Goal: Task Accomplishment & Management: Manage account settings

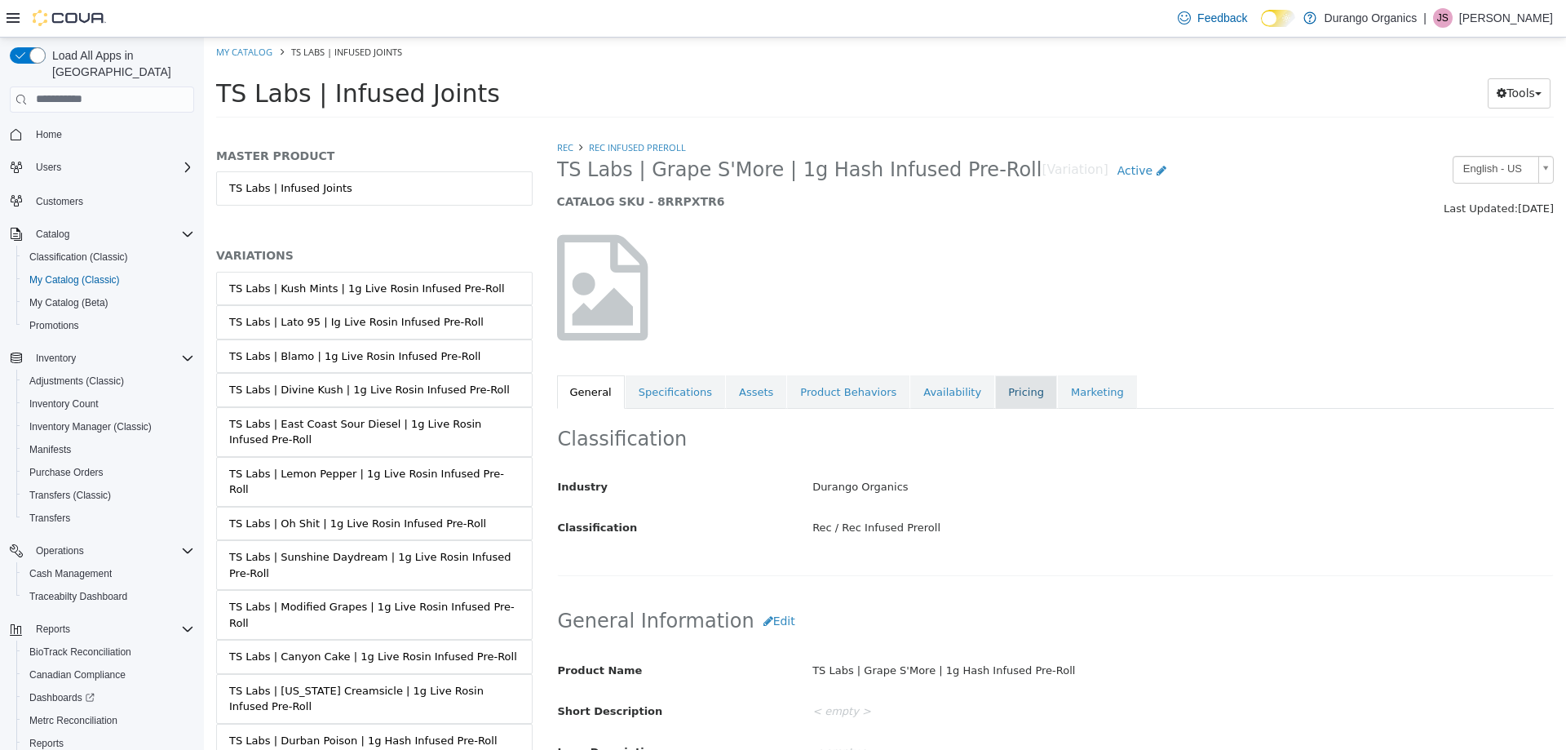
click at [995, 379] on link "Pricing" at bounding box center [1026, 391] width 62 height 34
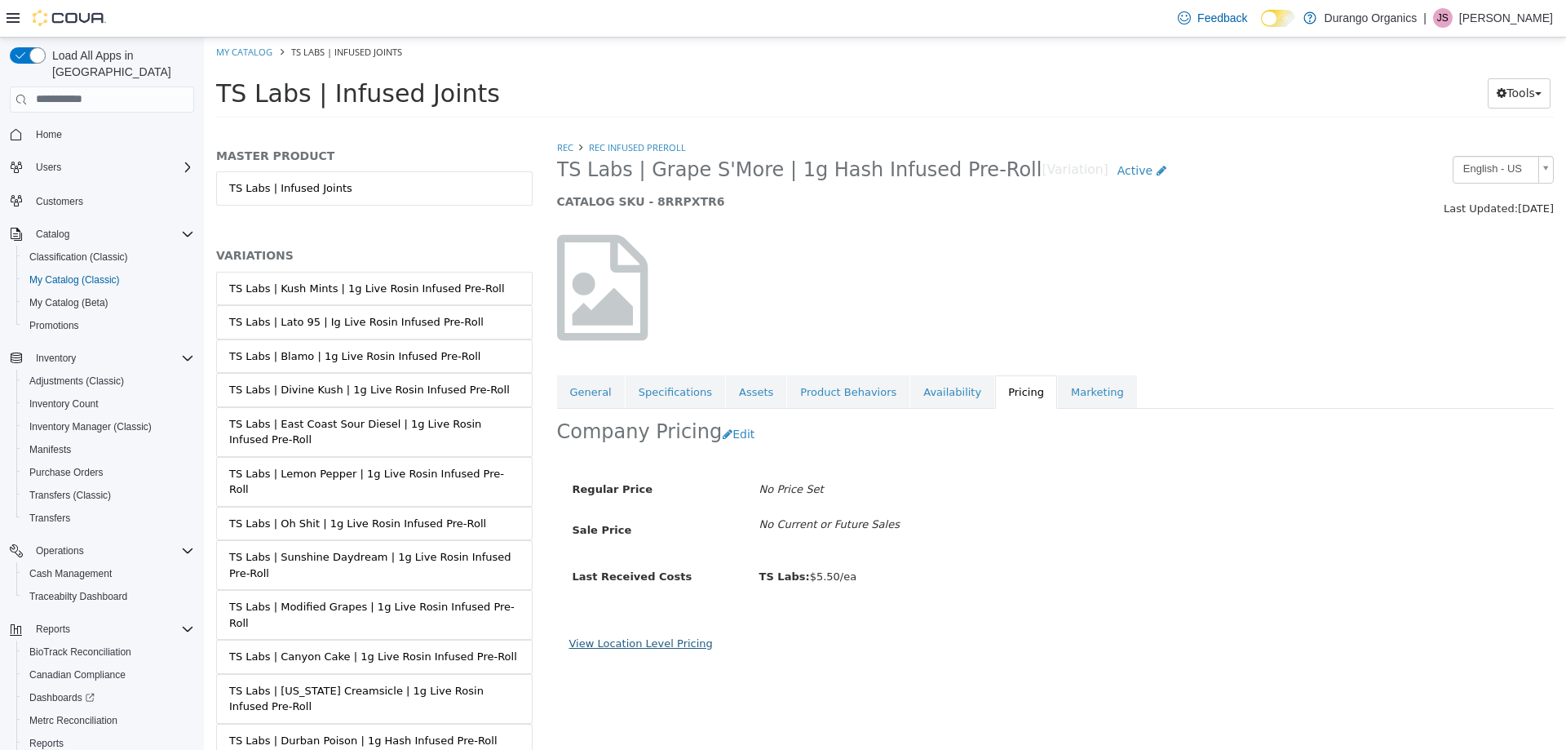
click at [671, 643] on link "View Location Level Pricing" at bounding box center [641, 642] width 144 height 12
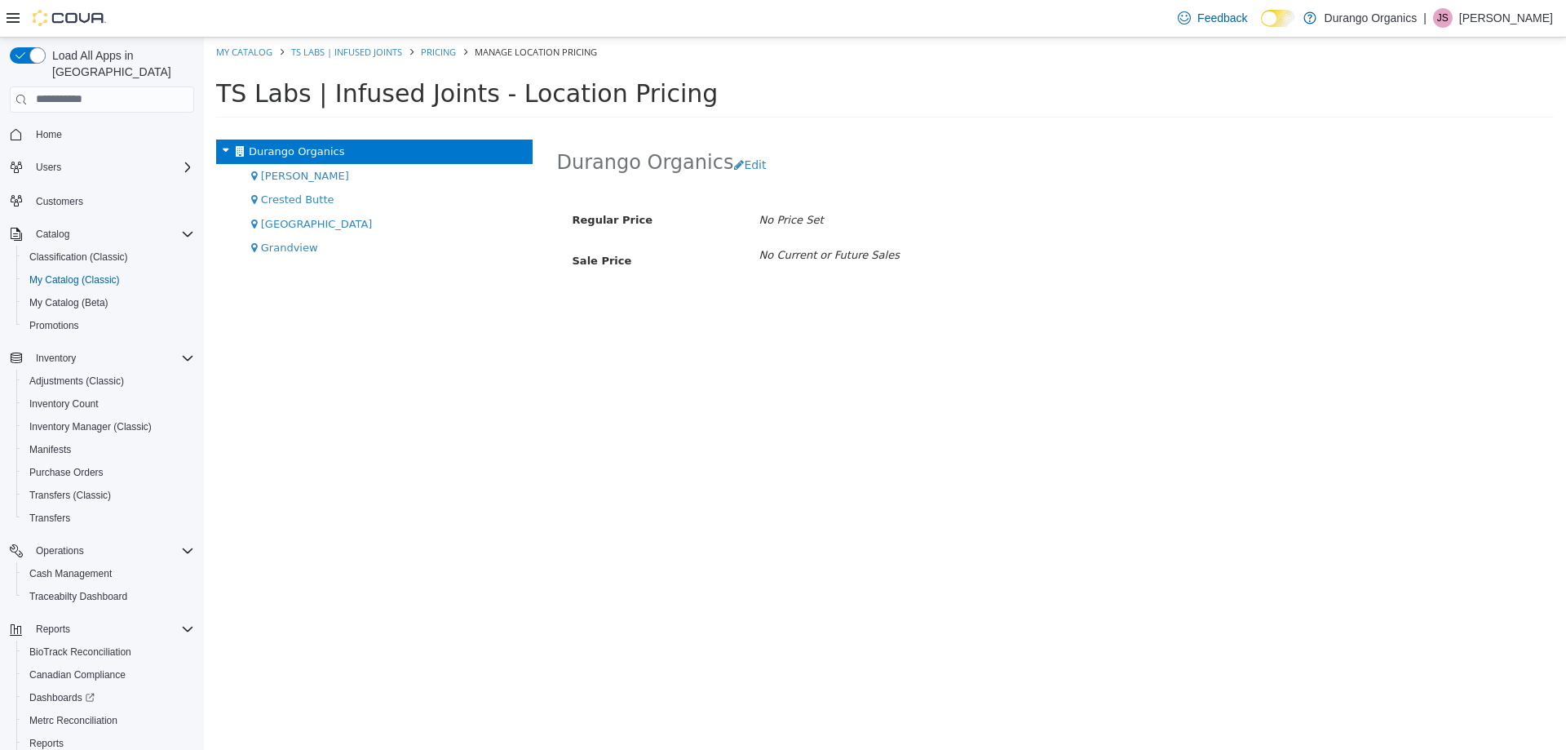
click at [277, 263] on div "Durango Organics Cortez Crested Butte Durango Grandview" at bounding box center [374, 444] width 341 height 610
click at [285, 253] on span "Grandview" at bounding box center [289, 247] width 57 height 12
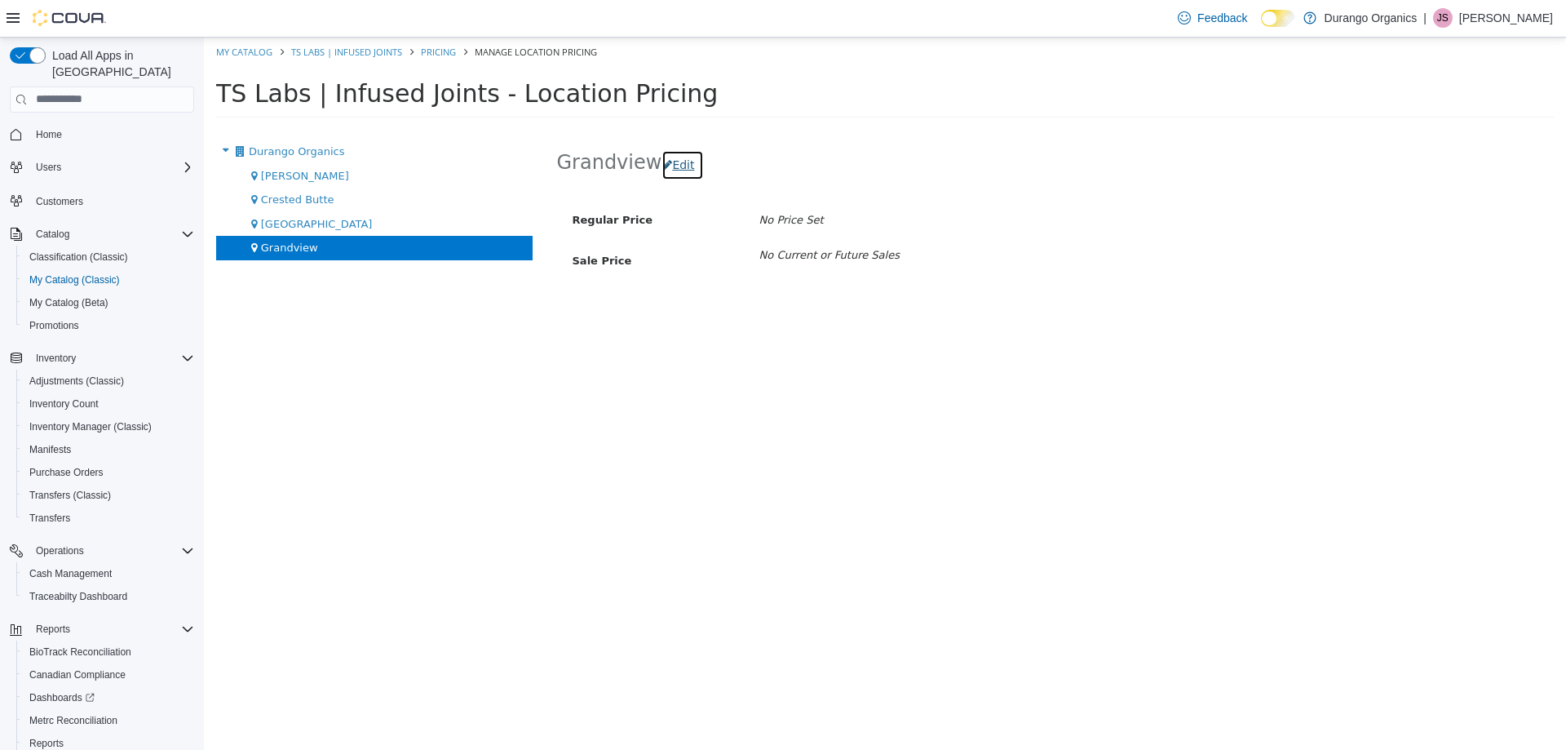
click at [680, 166] on button "Edit" at bounding box center [683, 164] width 42 height 30
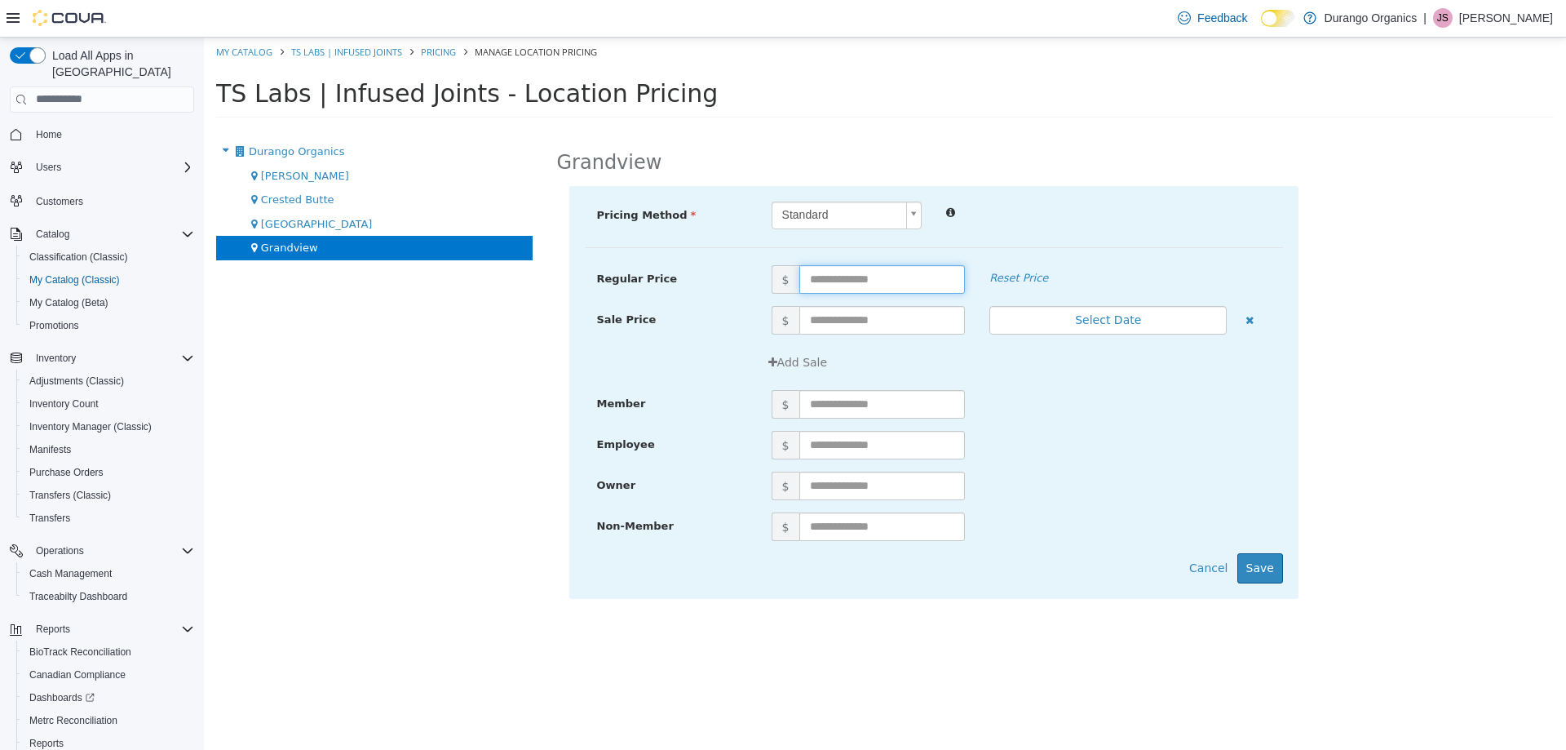
drag, startPoint x: 911, startPoint y: 287, endPoint x: 923, endPoint y: 277, distance: 15.6
click at [915, 284] on input "text" at bounding box center [883, 278] width 166 height 29
type input "*****"
click at [1280, 563] on button "Save" at bounding box center [1261, 567] width 46 height 30
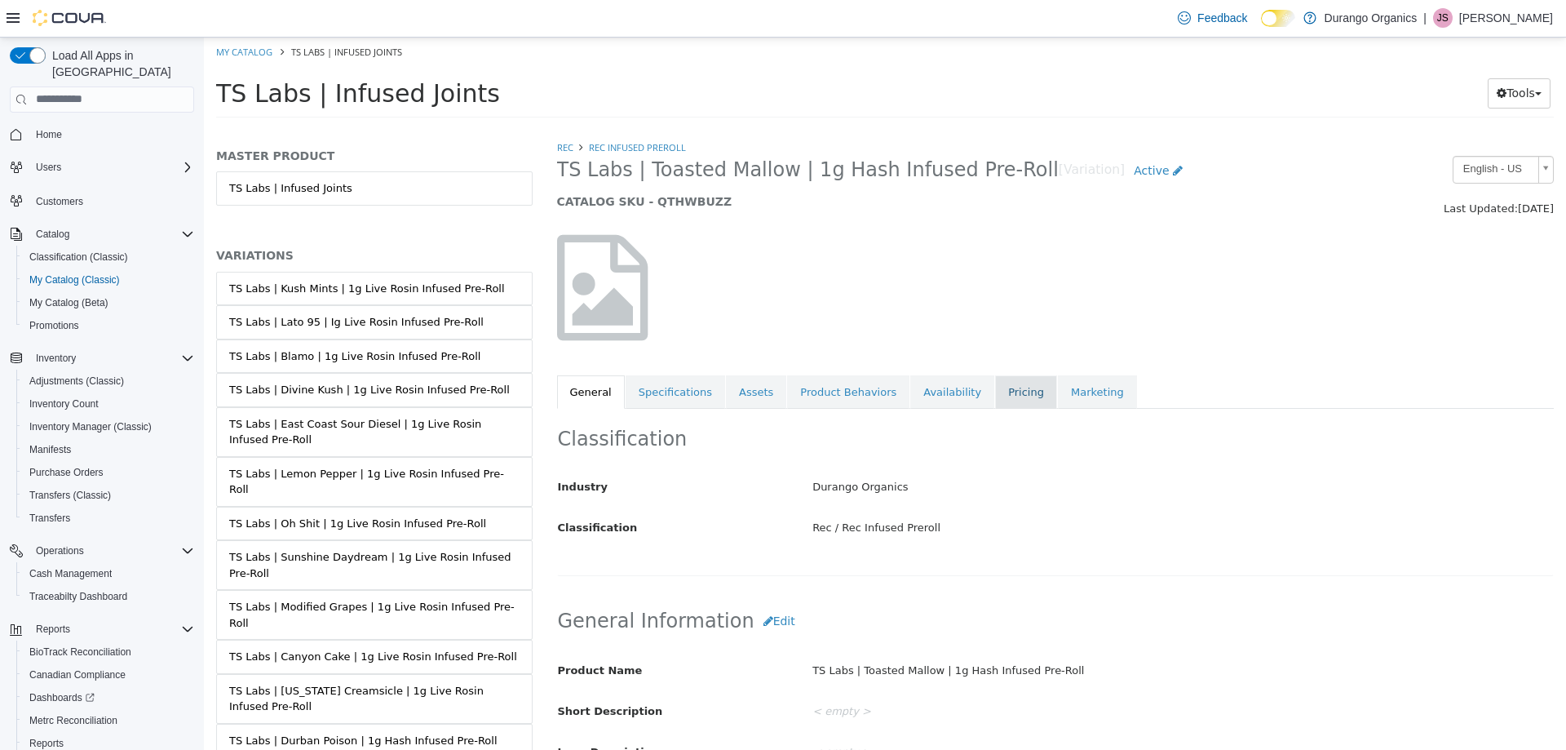
drag, startPoint x: 977, startPoint y: 396, endPoint x: 1031, endPoint y: 55, distance: 345.4
click at [995, 396] on link "Pricing" at bounding box center [1026, 391] width 62 height 34
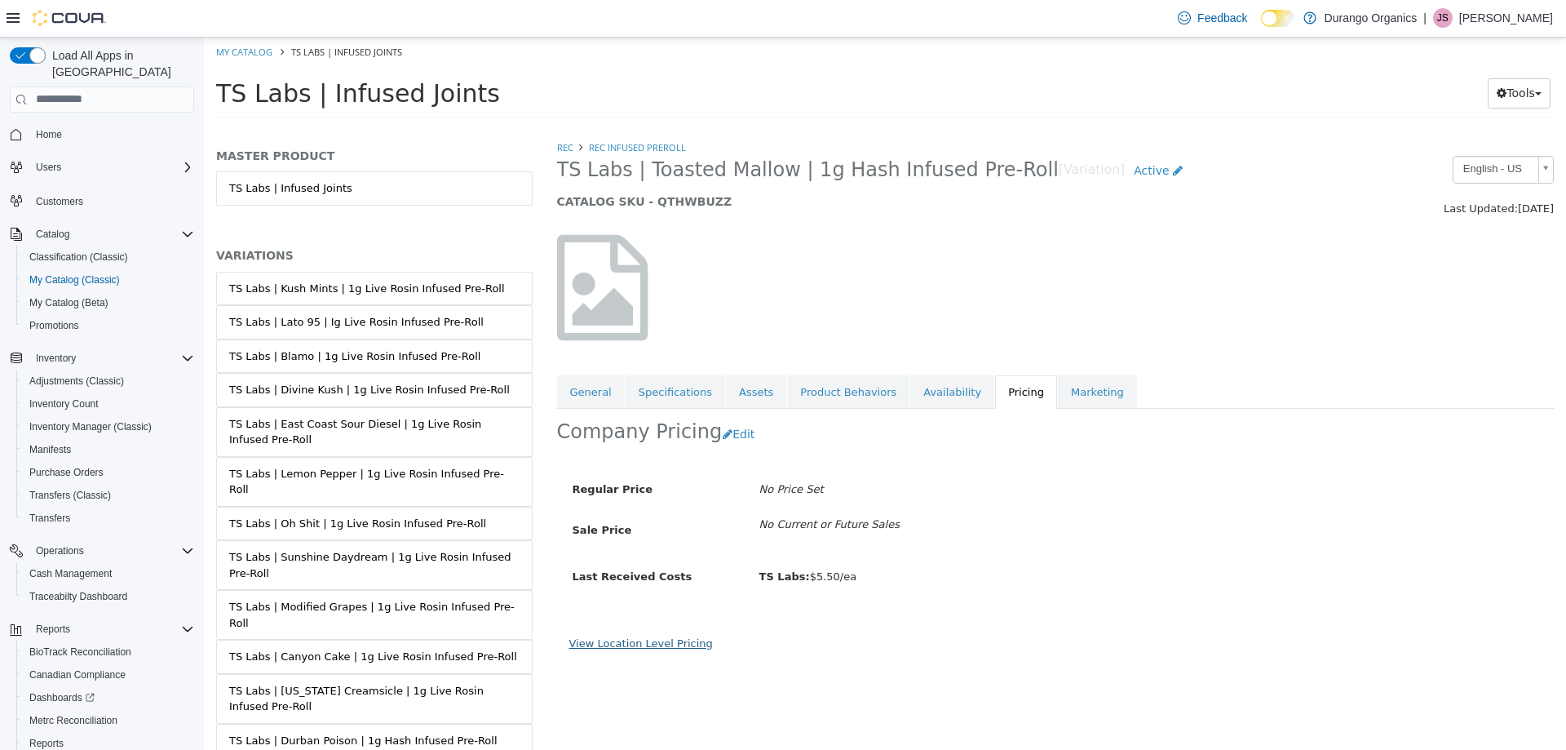
click at [657, 649] on link "View Location Level Pricing" at bounding box center [641, 642] width 144 height 12
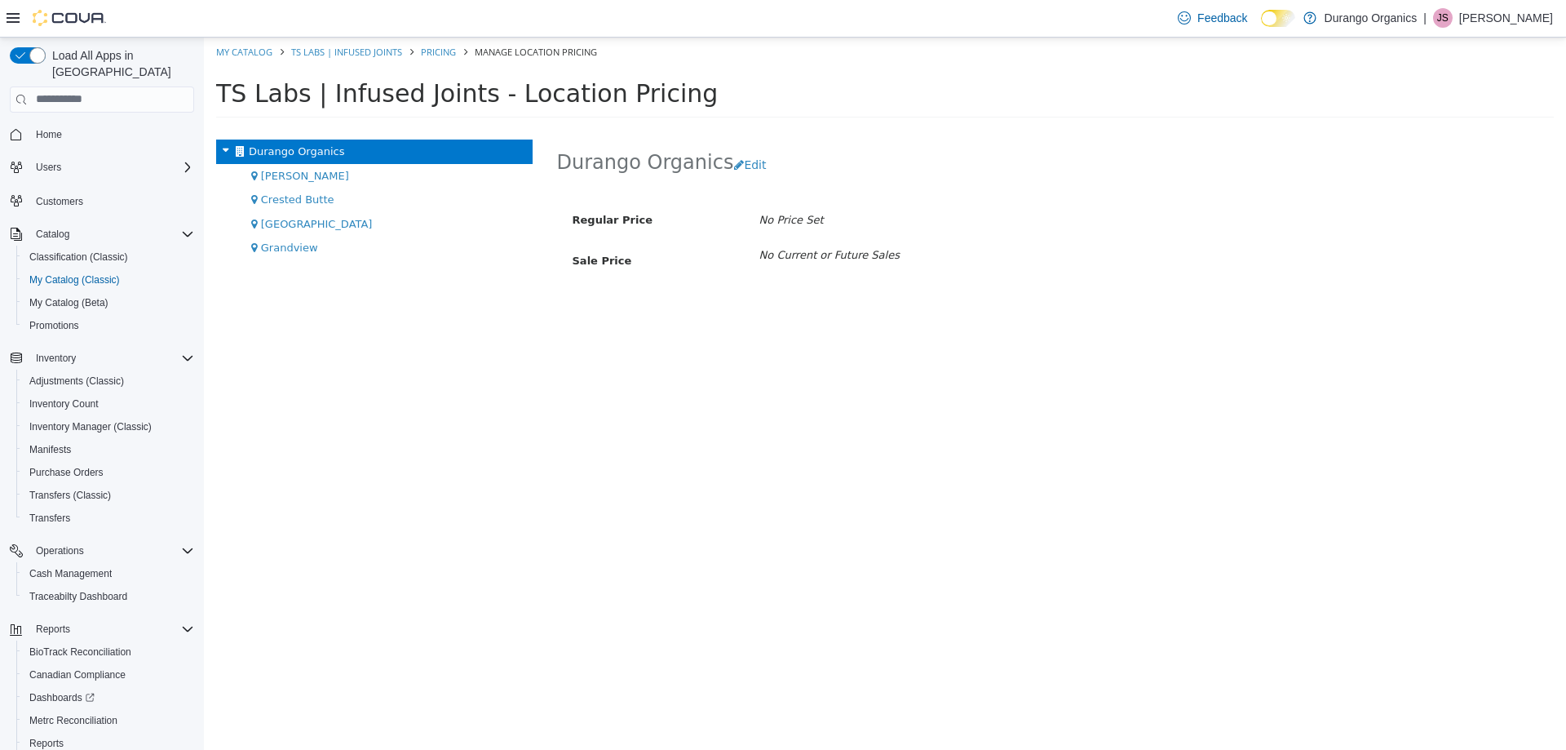
click at [298, 250] on span "Grandview" at bounding box center [289, 247] width 57 height 12
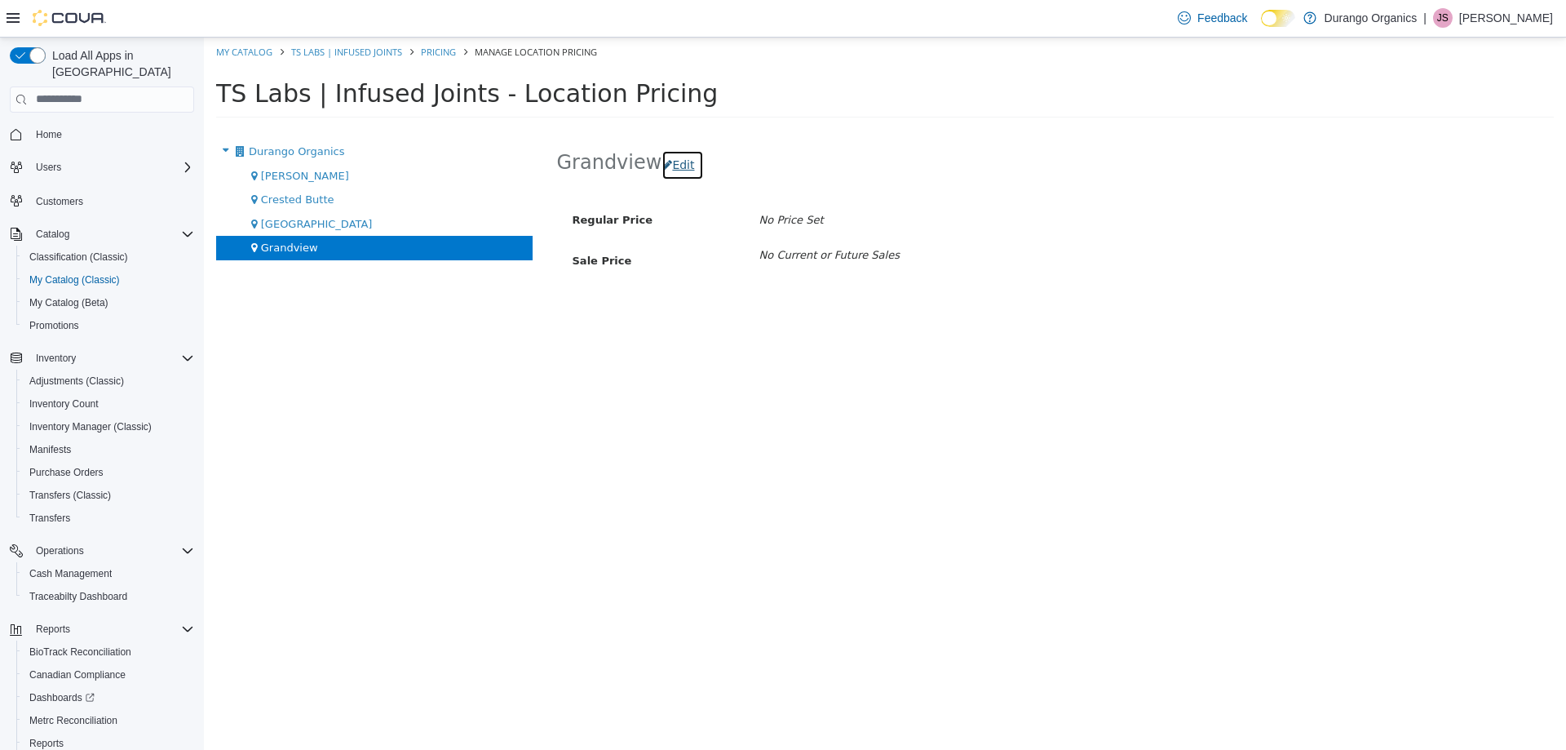
click at [662, 168] on icon "button" at bounding box center [667, 163] width 10 height 11
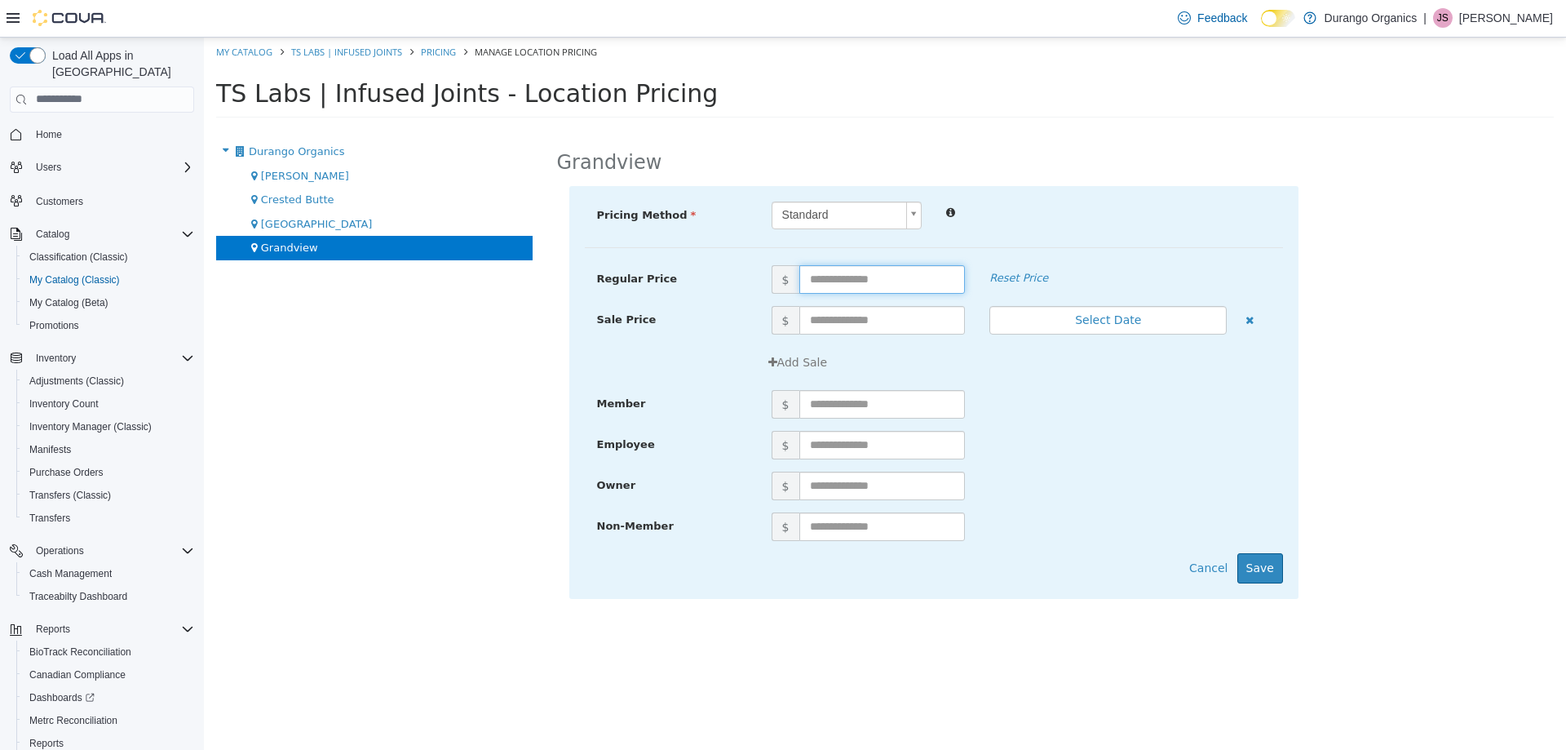
click at [866, 283] on input "text" at bounding box center [883, 278] width 166 height 29
type input "*****"
click at [1263, 570] on button "Save" at bounding box center [1261, 567] width 46 height 30
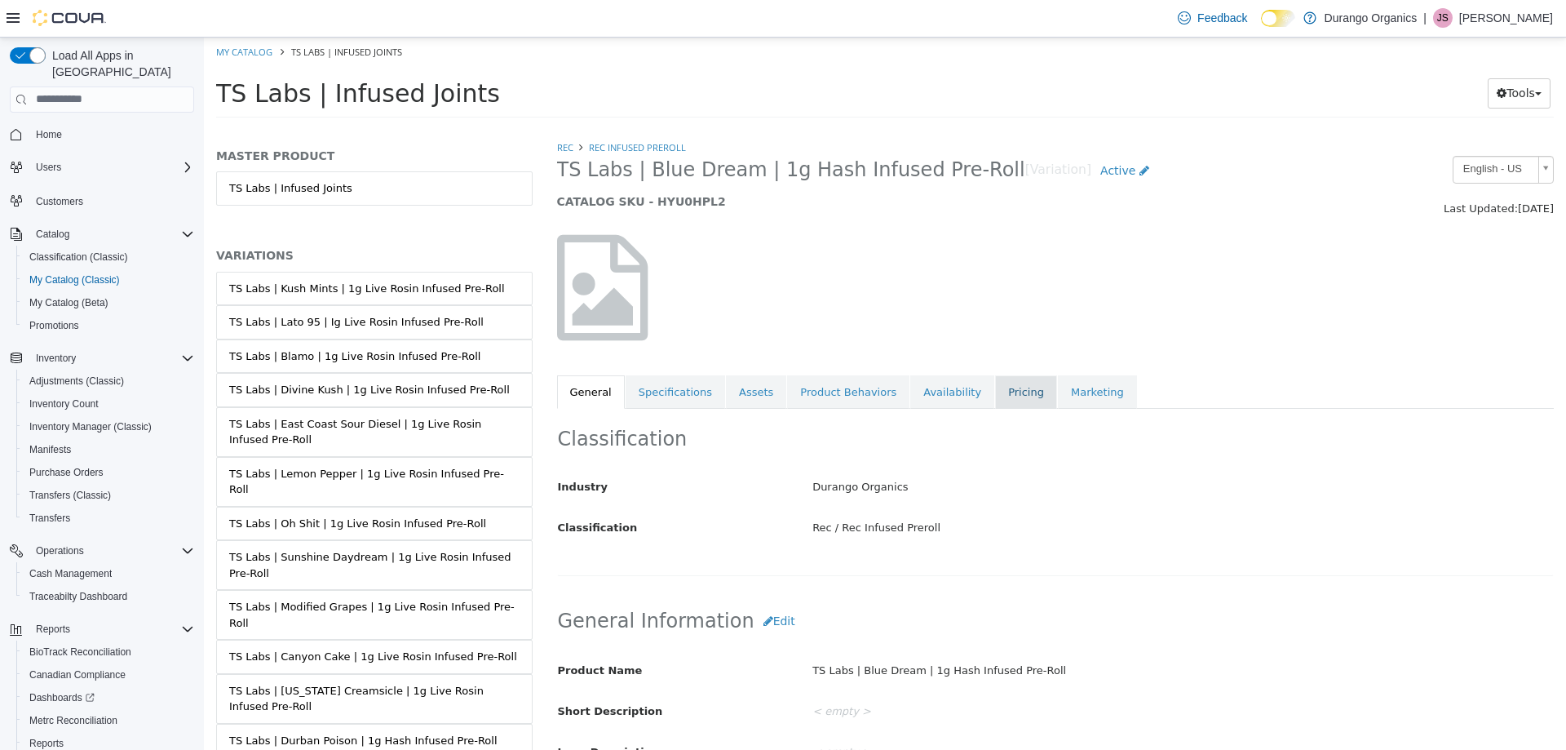
click at [1000, 393] on link "Pricing" at bounding box center [1026, 391] width 62 height 34
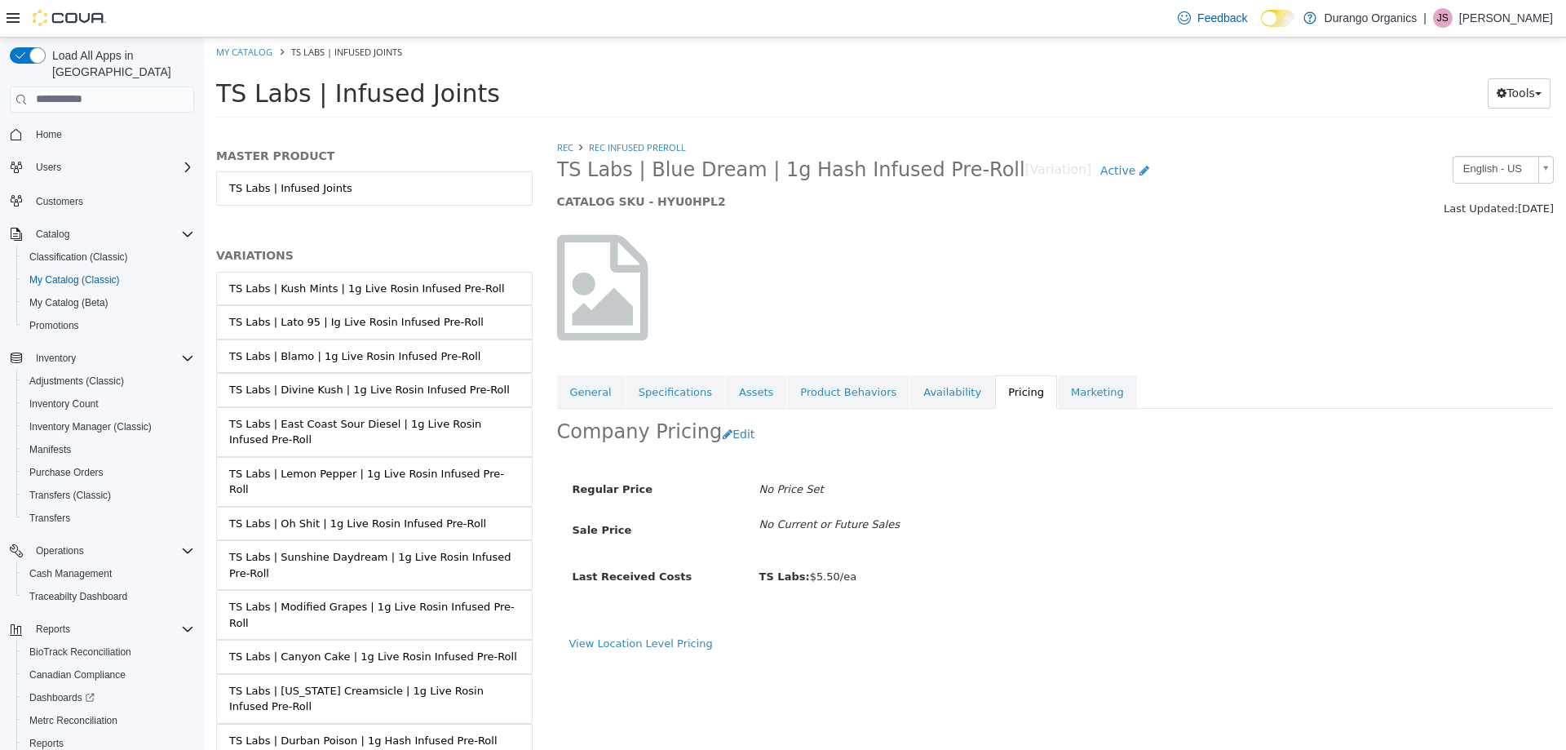
drag, startPoint x: 653, startPoint y: 642, endPoint x: 810, endPoint y: 463, distance: 238.1
click at [654, 641] on link "View Location Level Pricing" at bounding box center [641, 642] width 144 height 12
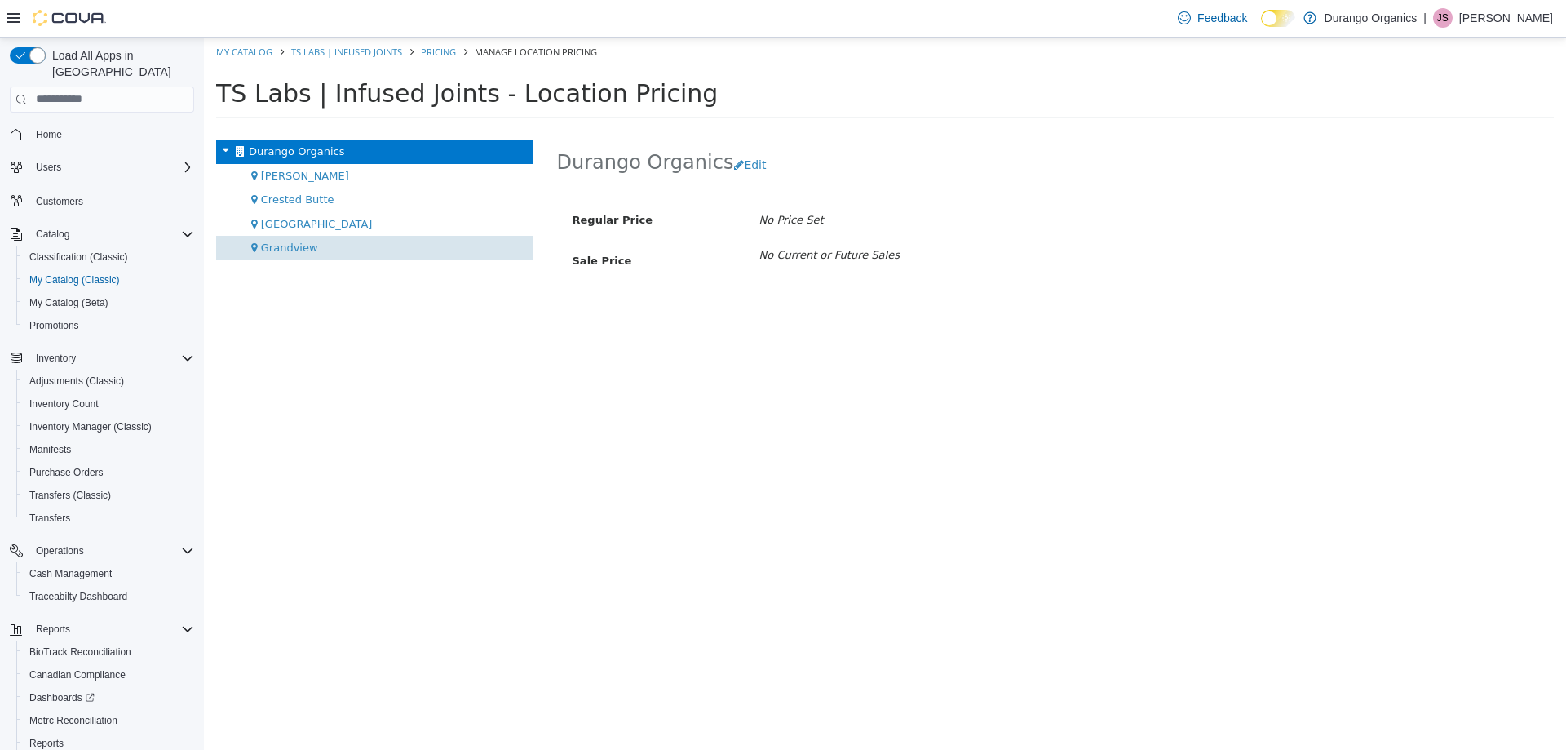
click at [383, 250] on div "Grandview" at bounding box center [374, 247] width 317 height 24
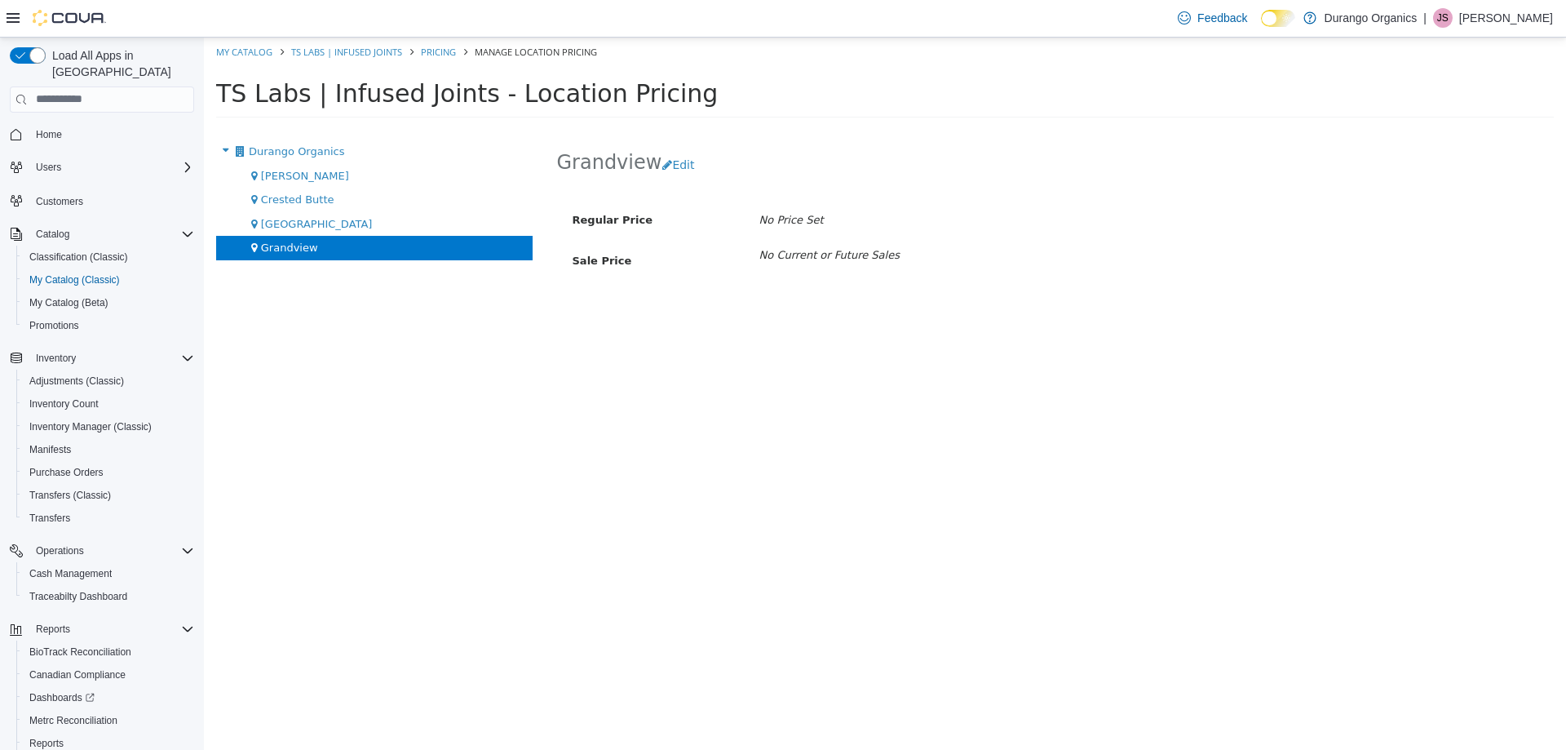
click at [674, 179] on div "Grandview Edit" at bounding box center [1056, 164] width 998 height 51
click at [676, 171] on button "Edit" at bounding box center [683, 164] width 42 height 30
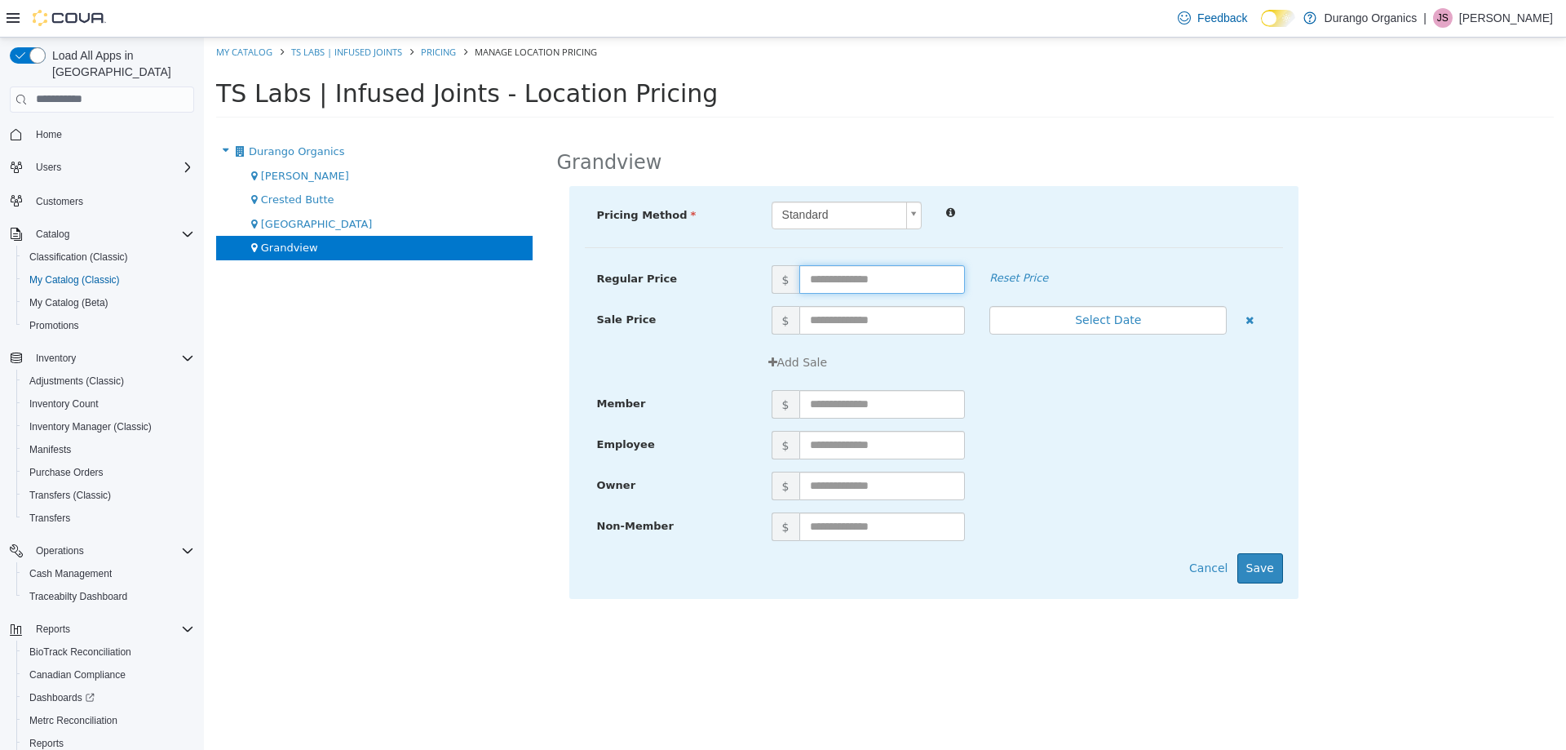
click at [897, 276] on input "text" at bounding box center [883, 278] width 166 height 29
type input "*****"
click at [1270, 565] on button "Save" at bounding box center [1261, 567] width 46 height 30
